Goal: Information Seeking & Learning: Learn about a topic

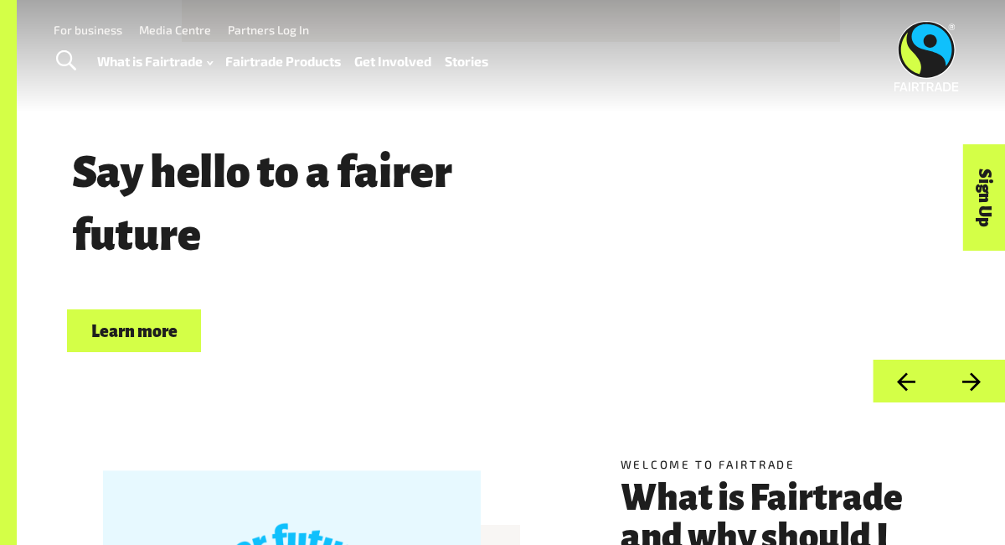
click at [964, 372] on button "Next" at bounding box center [972, 380] width 66 height 43
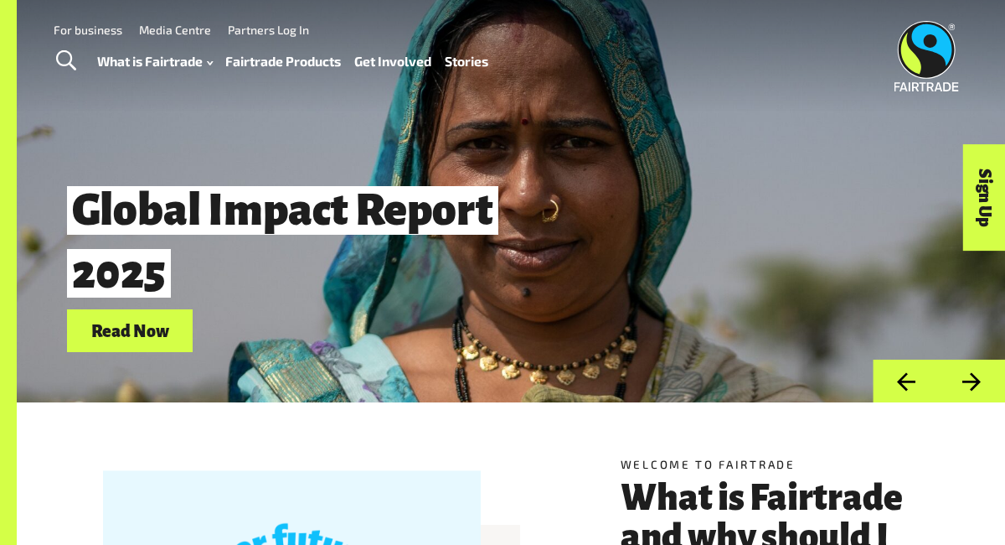
click at [963, 375] on button "Next" at bounding box center [972, 380] width 66 height 43
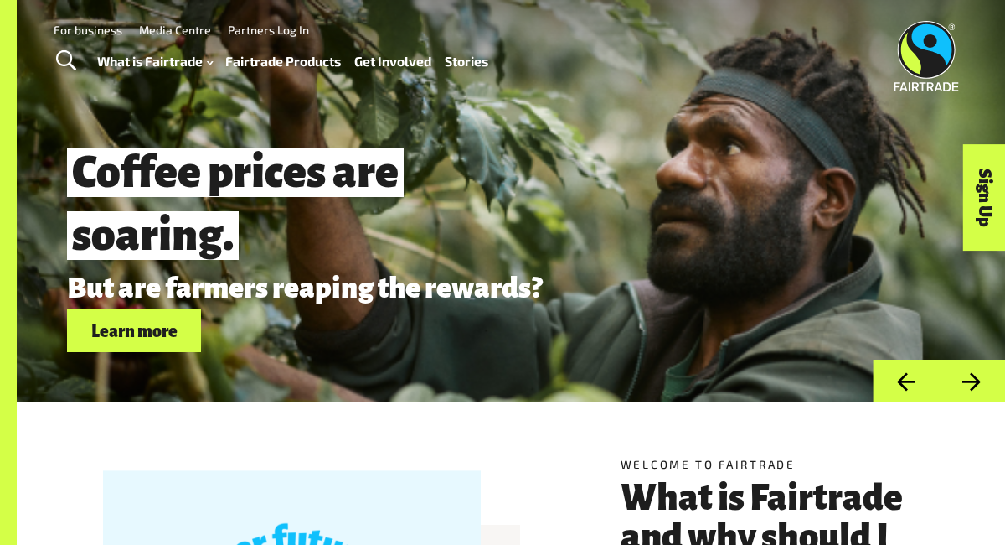
click at [963, 374] on button "Next" at bounding box center [972, 380] width 66 height 43
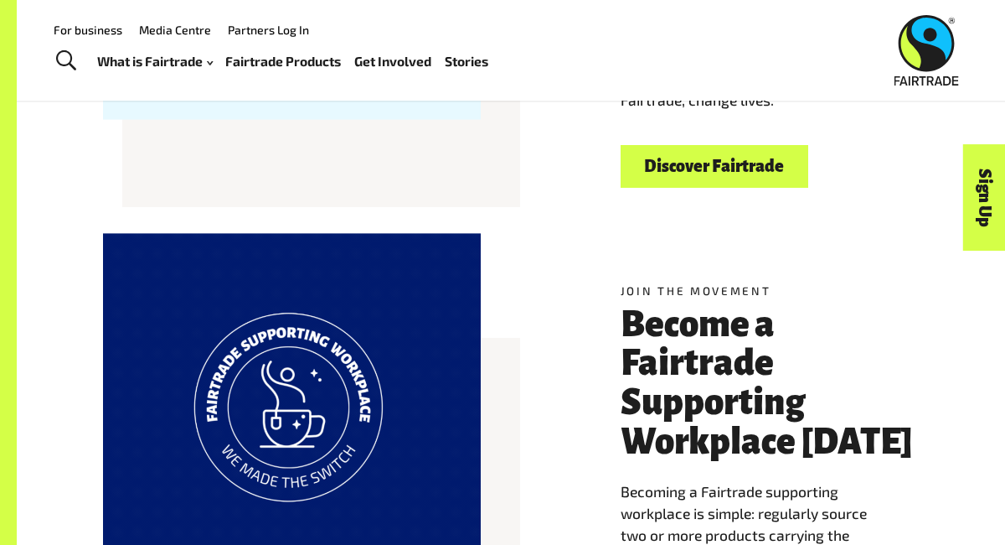
scroll to position [622, 0]
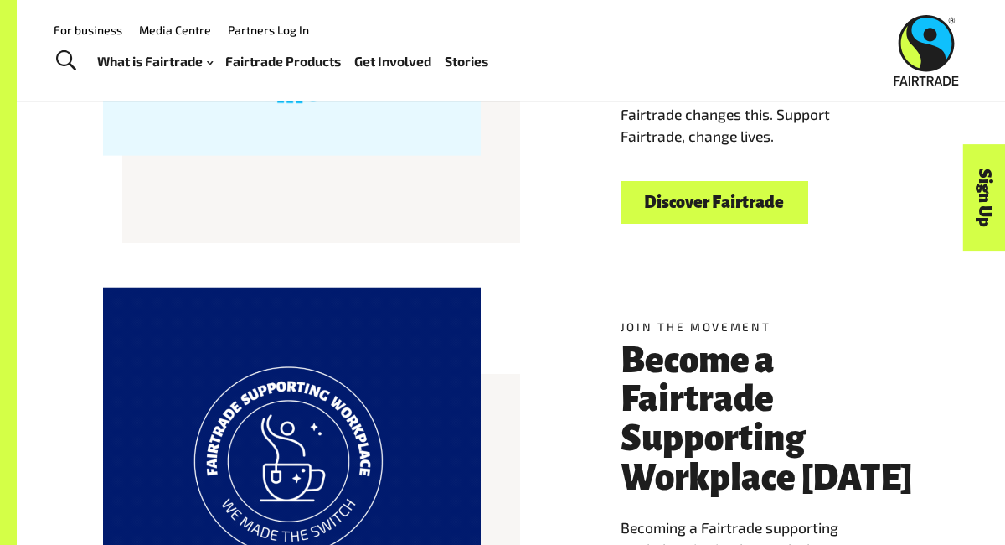
click at [745, 195] on link "Discover Fairtrade" at bounding box center [715, 202] width 188 height 43
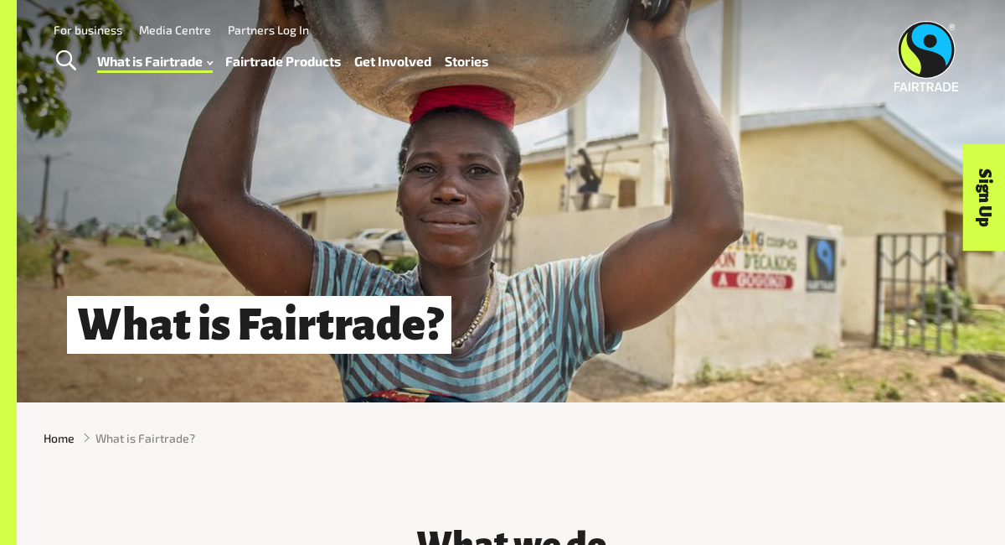
scroll to position [2, 0]
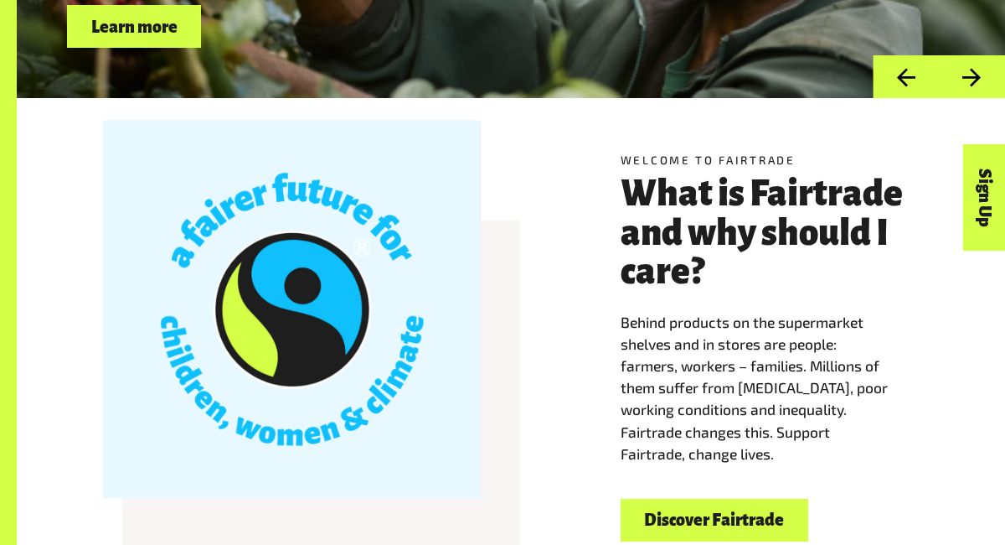
scroll to position [323, 0]
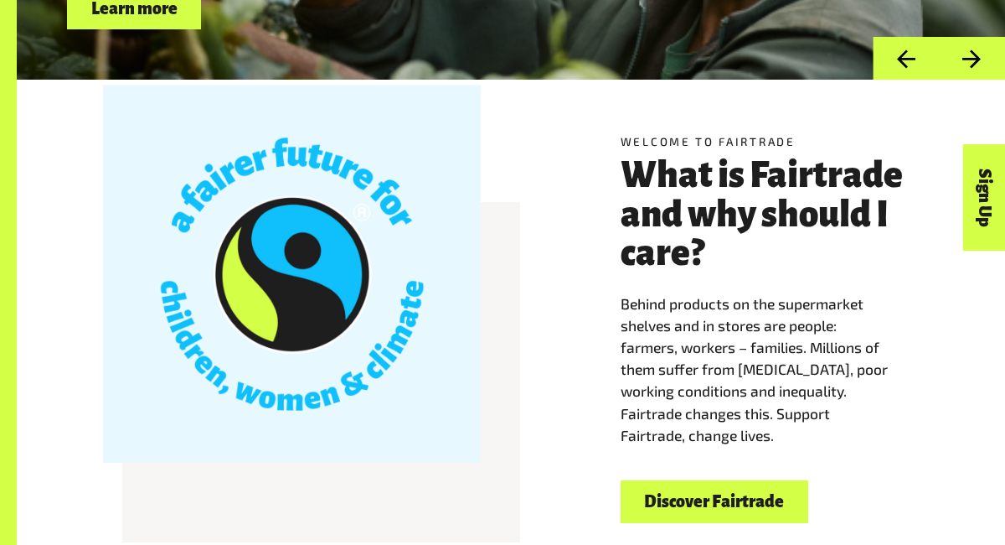
click at [668, 496] on link "Discover Fairtrade" at bounding box center [715, 501] width 188 height 43
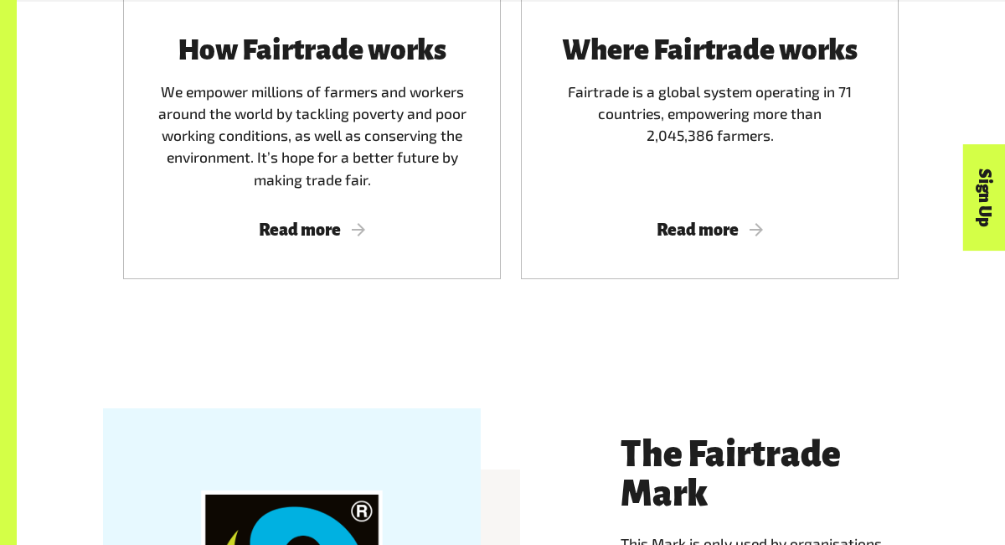
scroll to position [1162, 0]
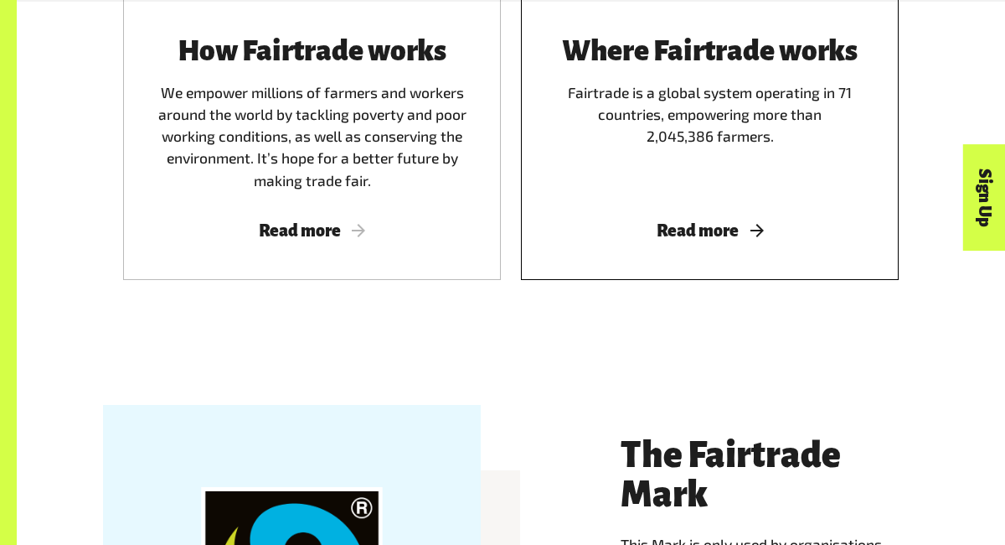
click at [713, 245] on div "Where Fairtrade works Fairtrade is a global system operating in 71 countries, e…" at bounding box center [710, 137] width 378 height 285
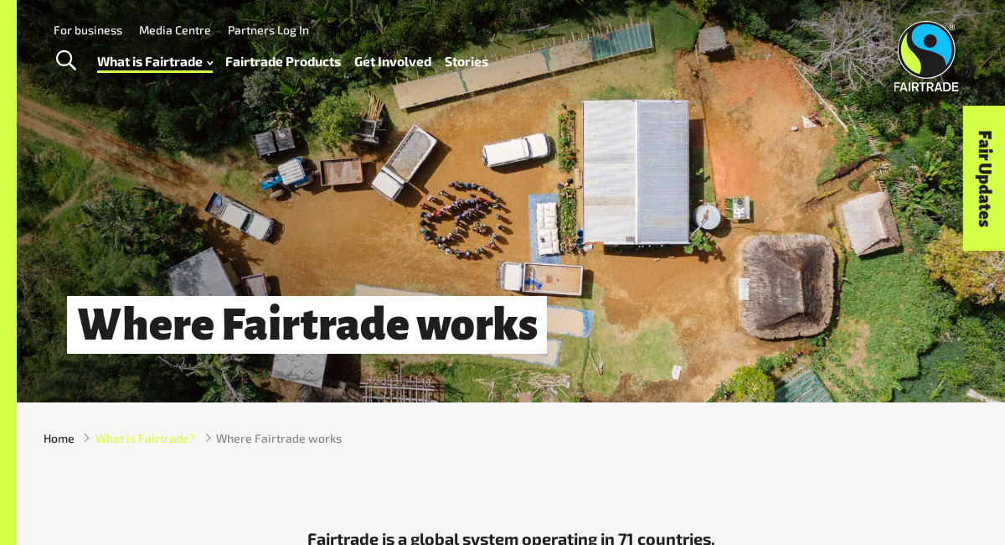
click at [158, 437] on span "What is Fairtrade?" at bounding box center [146, 438] width 100 height 18
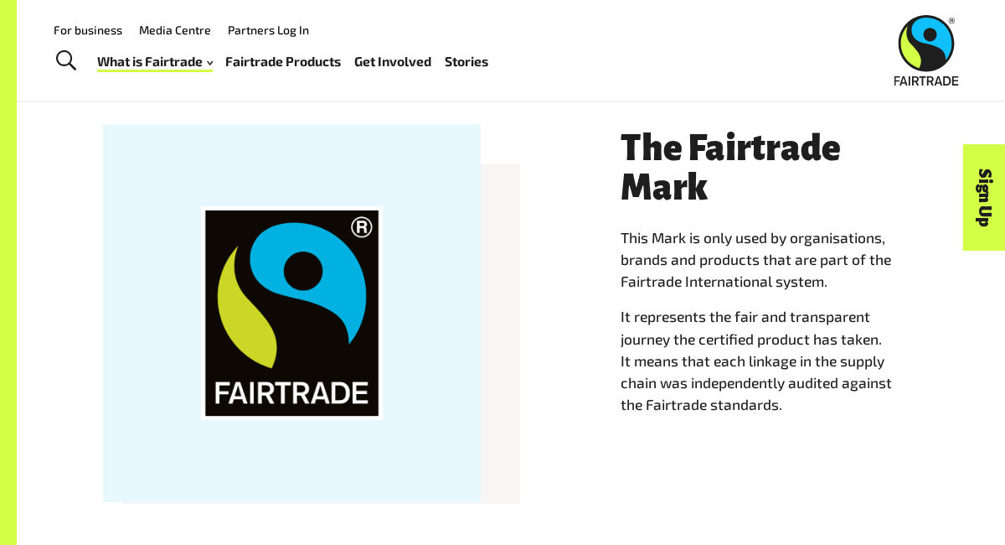
scroll to position [1444, 0]
